Goal: Task Accomplishment & Management: Use online tool/utility

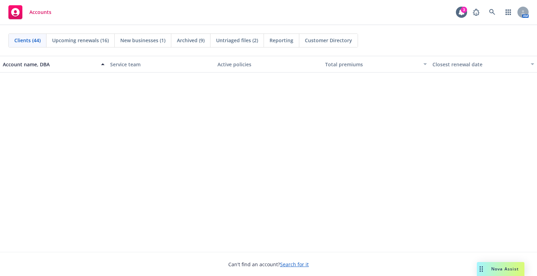
scroll to position [419, 0]
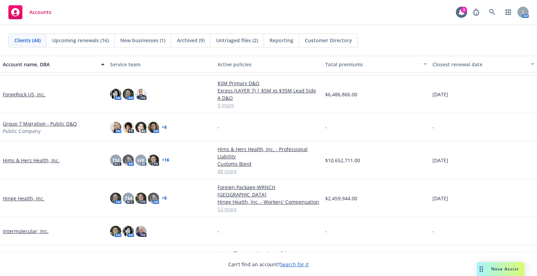
click at [24, 195] on link "Hinge Health, Inc." at bounding box center [24, 198] width 42 height 7
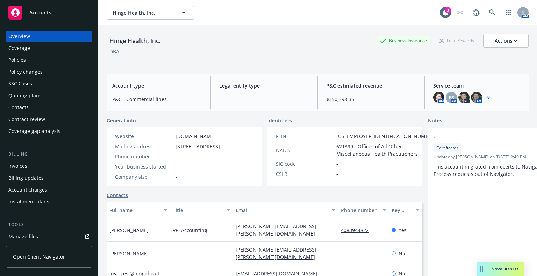
click at [22, 94] on div "Quoting plans" at bounding box center [24, 95] width 33 height 11
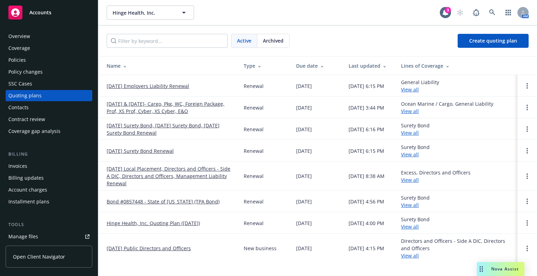
click at [149, 243] on td "2/1/2025 Public Directors and Officers" at bounding box center [168, 248] width 140 height 29
click at [151, 251] on link "2/1/2025 Public Directors and Officers" at bounding box center [149, 248] width 84 height 7
click at [308, 22] on div "Hinge Health, Inc. Hinge Health, Inc. 3 AM" at bounding box center [317, 12] width 439 height 25
click at [138, 168] on link "09/29/25 Local Placement, Directors and Officers - Side A DIC, Directors and Of…" at bounding box center [170, 176] width 126 height 22
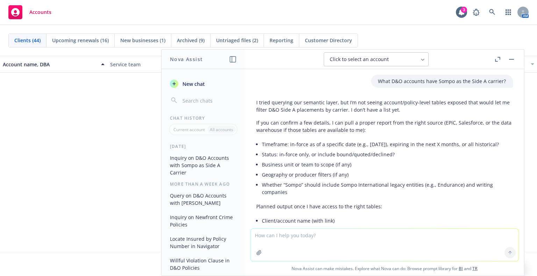
scroll to position [136, 0]
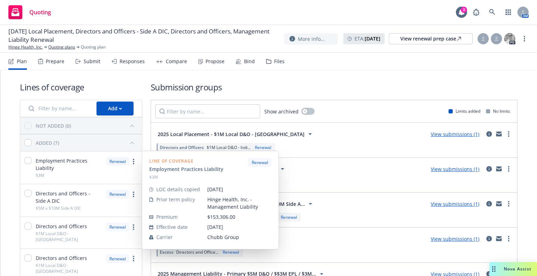
click at [31, 163] on div "Employment Practices Liability $3M" at bounding box center [62, 167] width 77 height 21
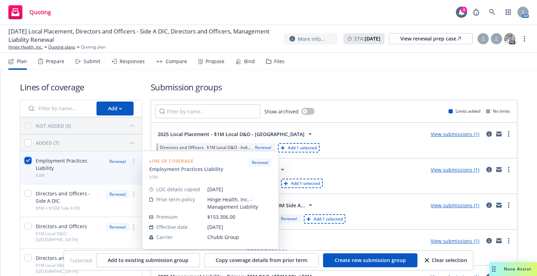
click at [25, 162] on input "checkbox" at bounding box center [27, 160] width 7 height 7
checkbox input "false"
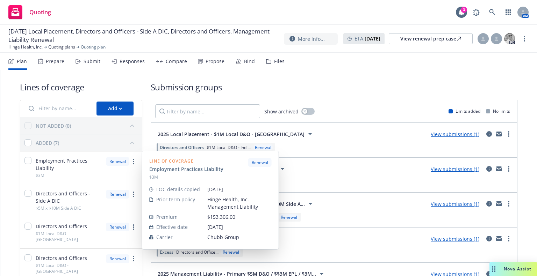
click at [132, 166] on div "Renewal" at bounding box center [122, 167] width 32 height 21
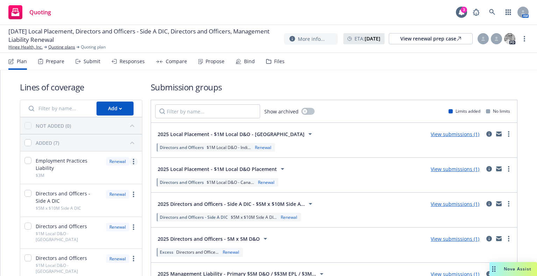
click at [133, 163] on circle "more" at bounding box center [133, 163] width 1 height 1
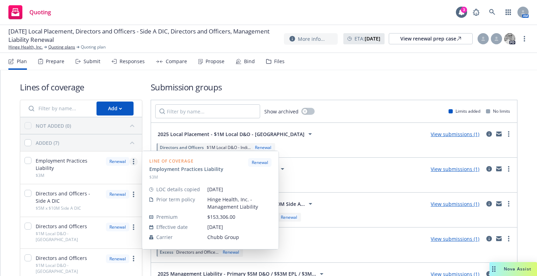
click at [133, 163] on circle "more" at bounding box center [133, 163] width 1 height 1
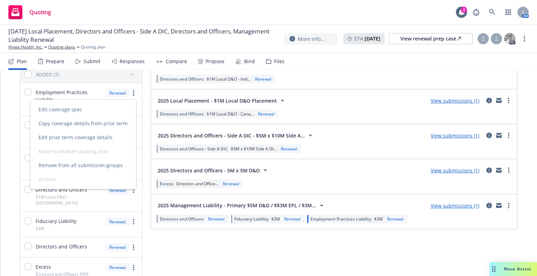
scroll to position [70, 0]
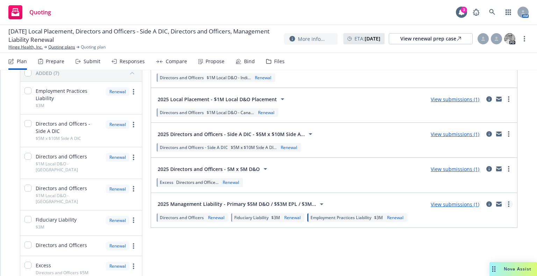
click at [505, 202] on link "more" at bounding box center [508, 204] width 8 height 8
click at [267, 206] on span "2025 Management Liability - Primary $5M D&O / $$3M EPL / $3M..." at bounding box center [237, 204] width 158 height 7
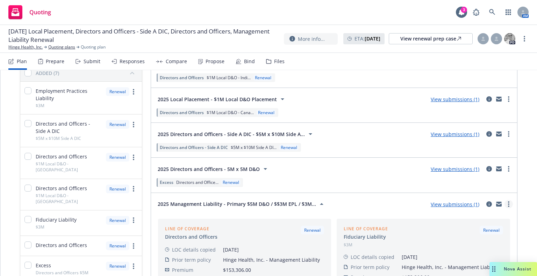
click at [504, 204] on link "more" at bounding box center [508, 204] width 8 height 8
click at [401, 197] on div "2025 Management Liability - Primary $5M D&O / $$3M EPL / $3M... View submission…" at bounding box center [333, 204] width 357 height 14
click at [458, 203] on link "View submissions (1)" at bounding box center [454, 204] width 49 height 7
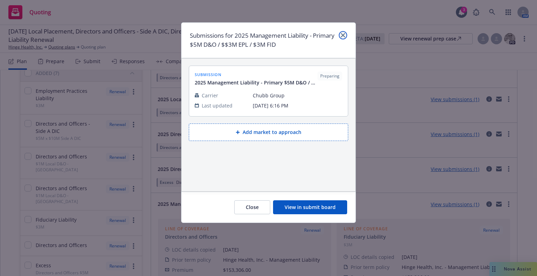
click at [340, 36] on link "close" at bounding box center [343, 35] width 8 height 8
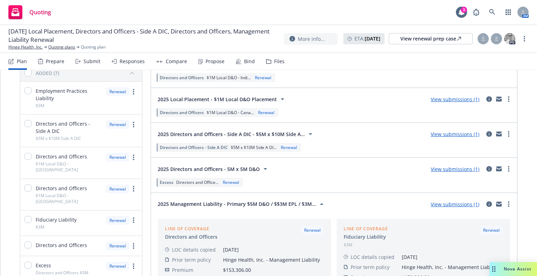
scroll to position [175, 0]
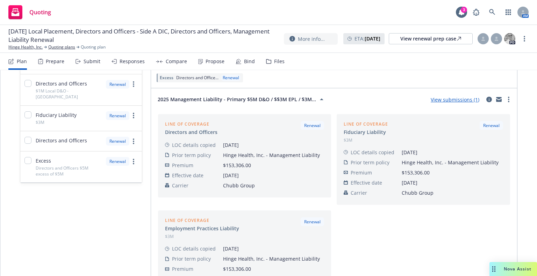
click at [487, 123] on div "Renewal" at bounding box center [490, 125] width 23 height 9
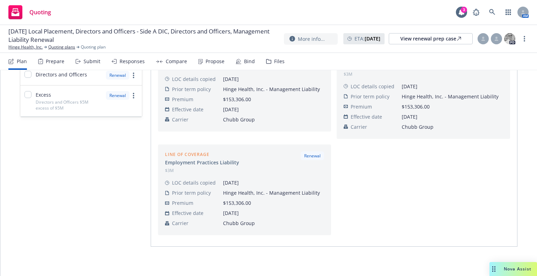
scroll to position [101, 0]
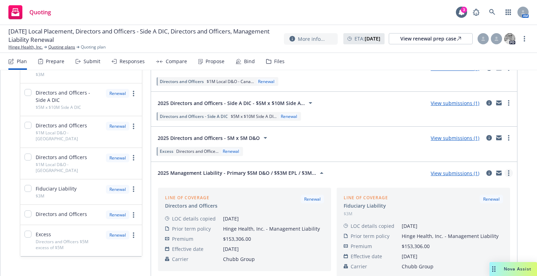
click at [504, 170] on link "more" at bounding box center [508, 173] width 8 height 8
click at [394, 180] on div "2025 Management Liability - Primary $5M D&O / $$3M EPL / $3M... View submission…" at bounding box center [334, 173] width 366 height 23
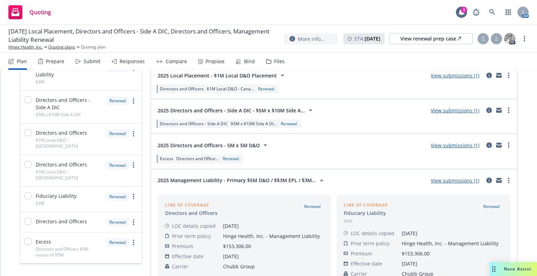
scroll to position [136, 0]
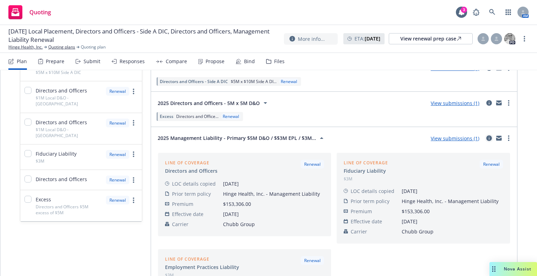
click at [486, 139] on icon "circleInformation" at bounding box center [489, 139] width 6 height 6
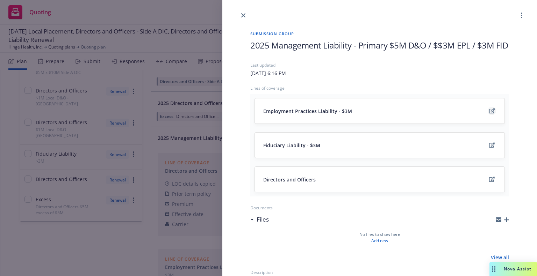
click at [489, 114] on icon "edit" at bounding box center [492, 110] width 6 height 5
